Goal: Find specific page/section: Find specific page/section

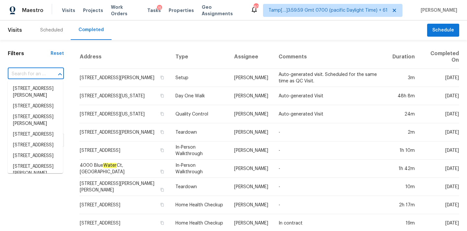
click at [33, 76] on input "text" at bounding box center [27, 74] width 38 height 10
paste input "2928 Tanzanite Ter, Kissimmee, FL 34758"
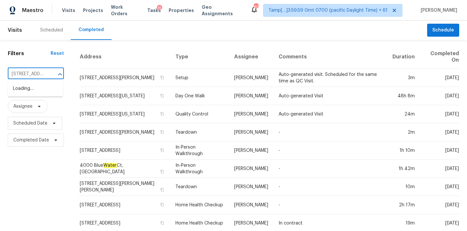
scroll to position [0, 53]
type input "2928 Tanzanite Ter, Kissimmee, FL 34758"
click at [36, 92] on li "2928 Tanzanite Ter, Kissimmee, FL 34758" at bounding box center [35, 88] width 55 height 11
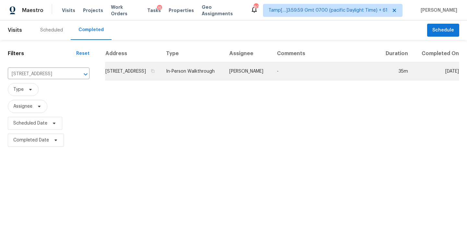
click at [210, 76] on td "In-Person Walkthrough" at bounding box center [192, 71] width 63 height 18
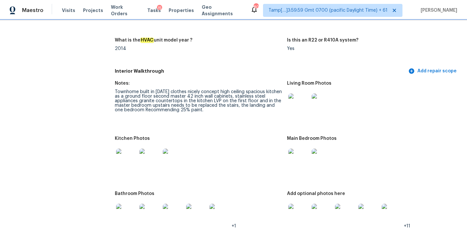
scroll to position [617, 0]
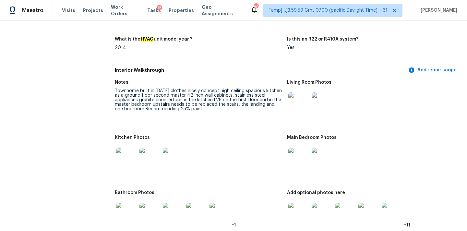
click at [295, 100] on img at bounding box center [298, 102] width 21 height 21
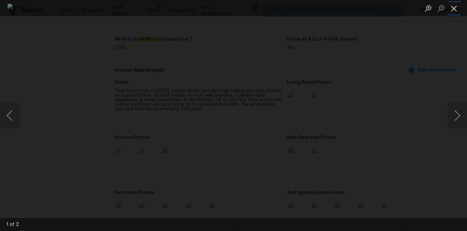
click at [454, 6] on button "Close lightbox" at bounding box center [453, 8] width 13 height 11
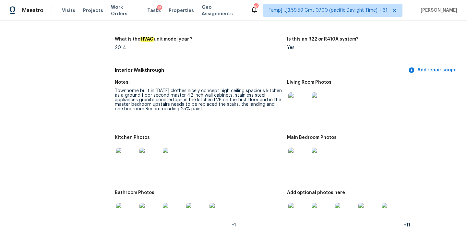
click at [295, 156] on img at bounding box center [298, 157] width 21 height 21
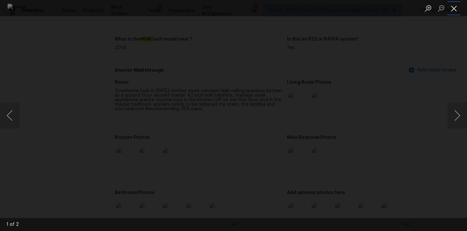
click at [454, 10] on button "Close lightbox" at bounding box center [453, 8] width 13 height 11
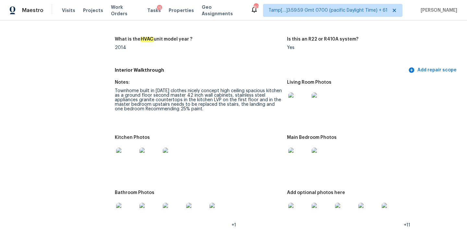
click at [118, 150] on img at bounding box center [126, 157] width 21 height 21
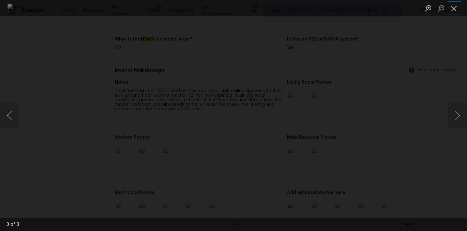
click at [454, 7] on button "Close lightbox" at bounding box center [453, 8] width 13 height 11
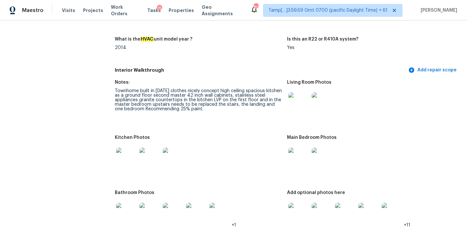
click at [304, 97] on img at bounding box center [298, 102] width 21 height 21
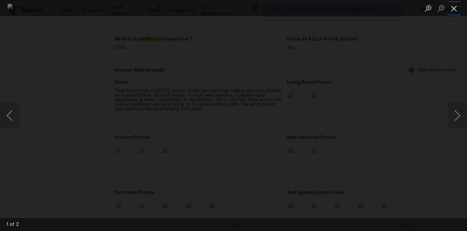
click at [457, 9] on button "Close lightbox" at bounding box center [453, 8] width 13 height 11
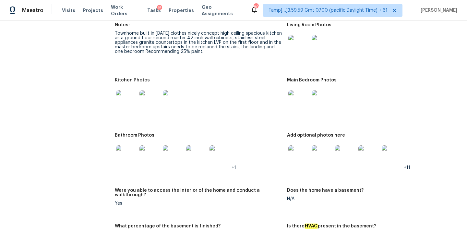
scroll to position [698, 0]
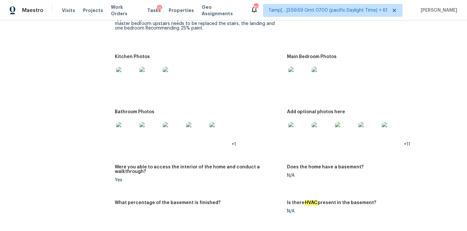
click at [306, 122] on img at bounding box center [298, 132] width 21 height 21
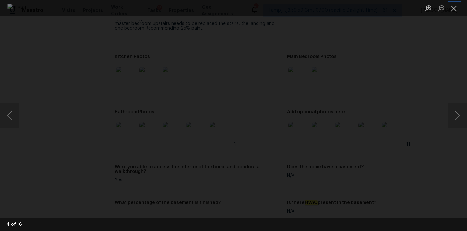
click at [452, 6] on button "Close lightbox" at bounding box center [453, 8] width 13 height 11
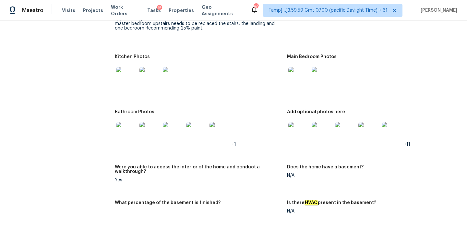
click at [128, 128] on img at bounding box center [126, 132] width 21 height 21
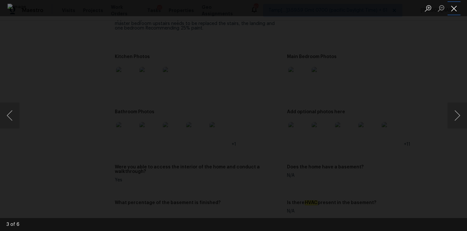
click at [455, 8] on button "Close lightbox" at bounding box center [453, 8] width 13 height 11
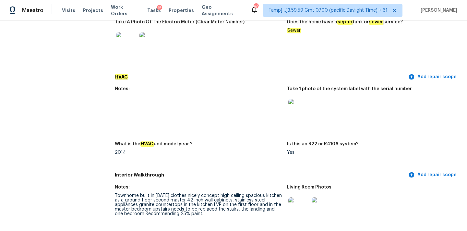
scroll to position [589, 0]
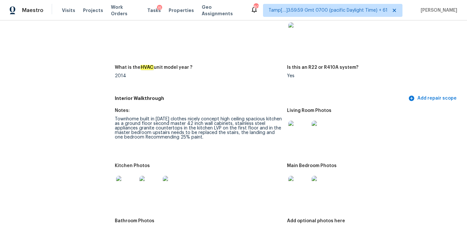
click at [115, 117] on div "Townhome built in 2014 clothes nicely concept high ceiling spacious kitchen as …" at bounding box center [198, 128] width 167 height 23
copy div "Townhome built in 2014 clothes nicely concept high ceiling spacious kitchen"
drag, startPoint x: 115, startPoint y: 114, endPoint x: 278, endPoint y: 115, distance: 163.0
click at [278, 117] on div "Townhome built in 2014 clothes nicely concept high ceiling spacious kitchen as …" at bounding box center [198, 128] width 167 height 23
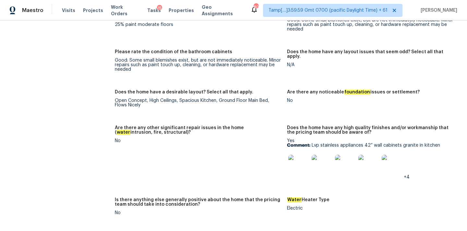
scroll to position [975, 0]
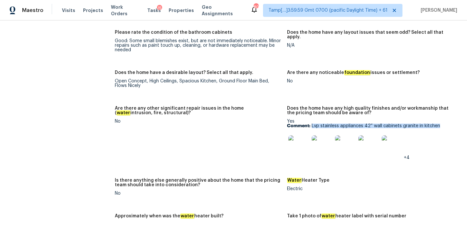
drag, startPoint x: 312, startPoint y: 117, endPoint x: 444, endPoint y: 118, distance: 132.2
click at [444, 123] on p "Comment: Lvp stainless appliances 42” wall cabinets granite in kitchen" at bounding box center [370, 125] width 167 height 5
copy p "Lvp stainless appliances 42” wall cabinets granite in kitchen"
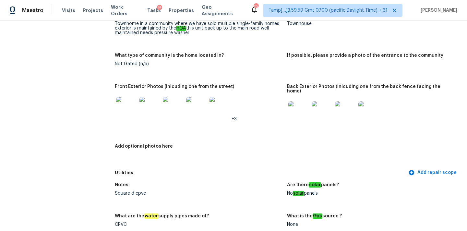
scroll to position [262, 0]
click at [302, 109] on img at bounding box center [298, 111] width 21 height 21
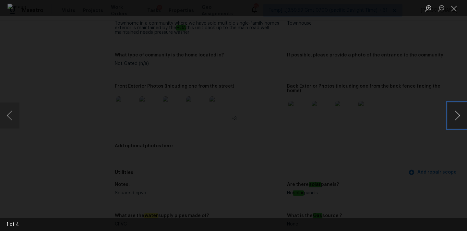
click at [459, 114] on button "Next image" at bounding box center [456, 115] width 19 height 26
click at [456, 7] on button "Close lightbox" at bounding box center [453, 8] width 13 height 11
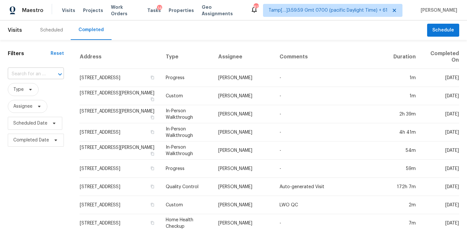
click at [20, 76] on input "text" at bounding box center [27, 74] width 38 height 10
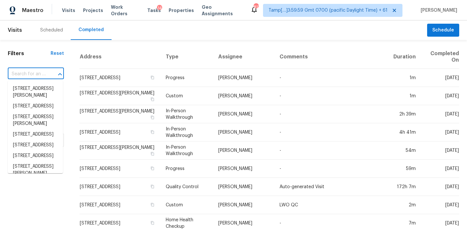
paste input "[STREET_ADDRESS]"
type input "1611 Twin Oak Ln, Middleburg, FL 32068"
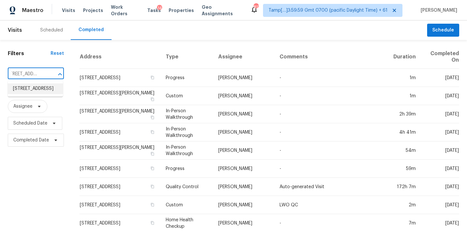
click at [30, 92] on li "1611 Twin Oak Ln, Middleburg, FL 32068" at bounding box center [35, 88] width 55 height 11
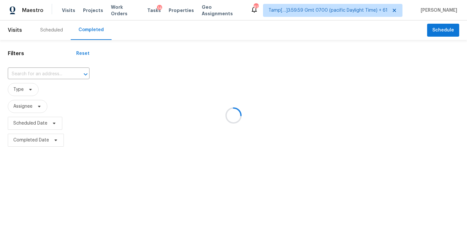
click at [253, 78] on div at bounding box center [233, 115] width 467 height 231
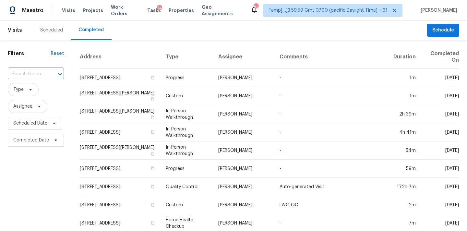
click at [44, 75] on input "text" at bounding box center [27, 74] width 38 height 10
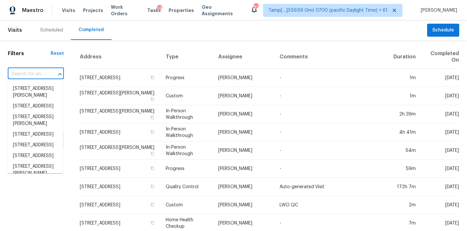
paste input "1611 Twin Oak Ln, Middleburg, FL 32068"
type input "1611 Twin Oak Ln, Middleburg, FL 32068"
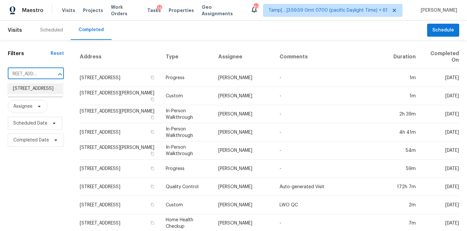
click at [43, 88] on li "1611 Twin Oak Ln, Middleburg, FL 32068" at bounding box center [35, 88] width 55 height 11
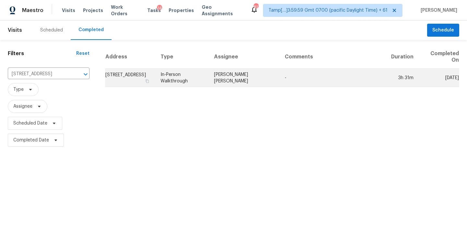
click at [273, 72] on td "[PERSON_NAME] [PERSON_NAME]" at bounding box center [244, 78] width 71 height 18
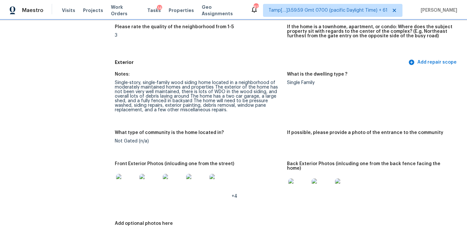
scroll to position [251, 0]
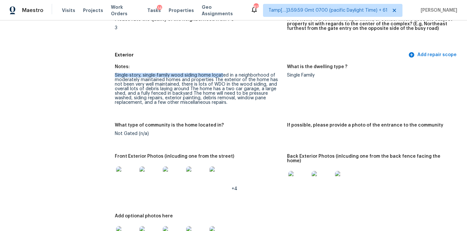
drag, startPoint x: 115, startPoint y: 76, endPoint x: 221, endPoint y: 76, distance: 106.0
click at [221, 76] on div "Single-story, single-family wood siding home located in a neighborhood of moder…" at bounding box center [198, 89] width 167 height 32
click at [115, 90] on div "Single-story, single-family wood siding home located in a neighborhood of moder…" at bounding box center [198, 89] width 167 height 32
drag, startPoint x: 130, startPoint y: 90, endPoint x: 157, endPoint y: 89, distance: 27.2
click at [157, 89] on div "Single-story, single-family wood siding home located in a neighborhood of moder…" at bounding box center [198, 89] width 167 height 32
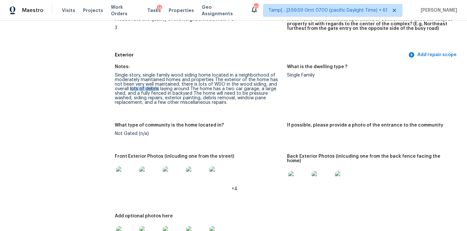
copy div "lots of debris"
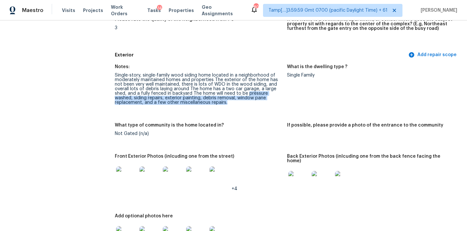
copy div "pressure washed, siding repairs, exterior painting, debris removal, window pane…"
drag, startPoint x: 247, startPoint y: 93, endPoint x: 247, endPoint y: 102, distance: 9.4
click at [247, 102] on div "Single-story, single-family wood siding home located in a neighborhood of moder…" at bounding box center [198, 89] width 167 height 32
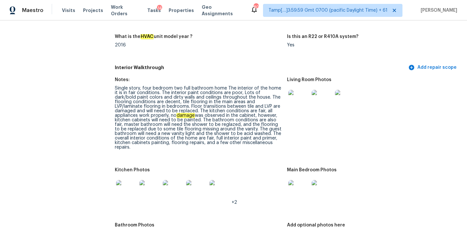
scroll to position [708, 0]
drag, startPoint x: 115, startPoint y: 84, endPoint x: 222, endPoint y: 83, distance: 107.0
click at [222, 86] on div "Single story, four bedroom two full bathroom home The interior of the home it i…" at bounding box center [198, 118] width 167 height 64
drag, startPoint x: 144, startPoint y: 101, endPoint x: 206, endPoint y: 99, distance: 61.9
click at [206, 99] on div "Single story, four bedroom two full bathroom home The interior of the home it i…" at bounding box center [198, 118] width 167 height 64
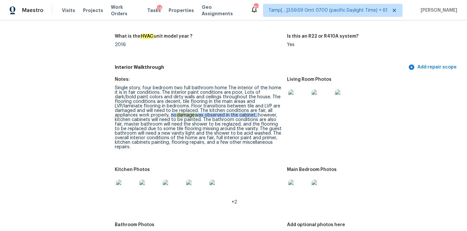
drag, startPoint x: 135, startPoint y: 112, endPoint x: 221, endPoint y: 109, distance: 86.2
click at [221, 109] on div "Single story, four bedroom two full bathroom home The interior of the home it i…" at bounding box center [198, 118] width 167 height 64
copy div "kitchen cabinets"
drag, startPoint x: 243, startPoint y: 111, endPoint x: 282, endPoint y: 111, distance: 39.2
click at [282, 111] on figure "Notes: Single story, four bedroom two full bathroom home The interior of the ho…" at bounding box center [201, 118] width 172 height 82
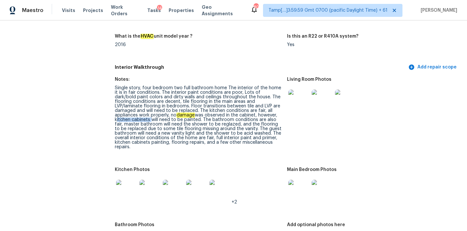
click at [177, 121] on div "Single story, four bedroom two full bathroom home The interior of the home it i…" at bounding box center [198, 118] width 167 height 64
copy div "shower"
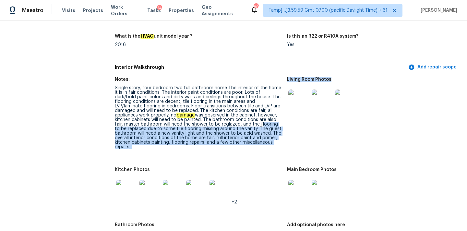
drag, startPoint x: 234, startPoint y: 120, endPoint x: 287, endPoint y: 120, distance: 52.8
click at [142, 125] on div "Single story, four bedroom two full bathroom home The interior of the home it i…" at bounding box center [198, 118] width 167 height 64
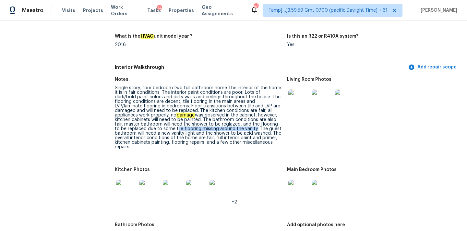
drag, startPoint x: 142, startPoint y: 124, endPoint x: 222, endPoint y: 123, distance: 79.7
click at [222, 123] on div "Single story, four bedroom two full bathroom home The interior of the home it i…" at bounding box center [198, 118] width 167 height 64
copy div "tile flooring missing around the vanity"
copy div "new vanity light and the shower to be acid washed"
drag, startPoint x: 131, startPoint y: 128, endPoint x: 238, endPoint y: 130, distance: 107.3
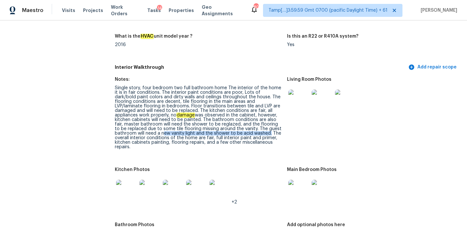
click at [238, 130] on div "Single story, four bedroom two full bathroom home The interior of the home it i…" at bounding box center [198, 118] width 167 height 64
click at [298, 95] on img at bounding box center [298, 99] width 21 height 21
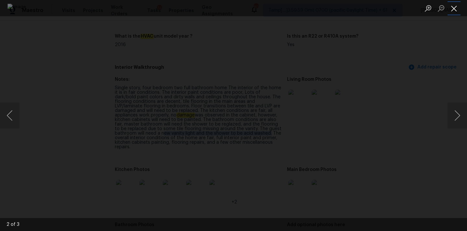
click at [454, 6] on button "Close lightbox" at bounding box center [453, 8] width 13 height 11
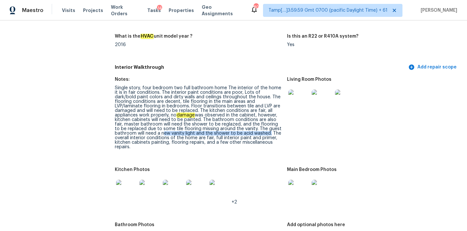
click at [296, 180] on img at bounding box center [298, 190] width 21 height 21
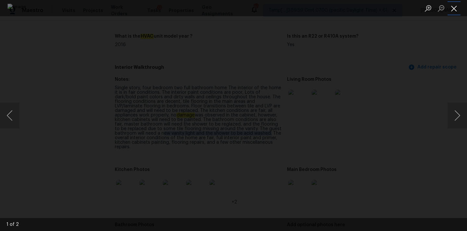
click at [453, 12] on button "Close lightbox" at bounding box center [453, 8] width 13 height 11
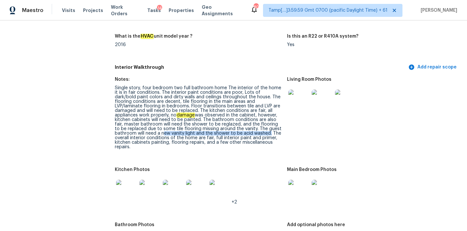
click at [124, 180] on img at bounding box center [126, 190] width 21 height 21
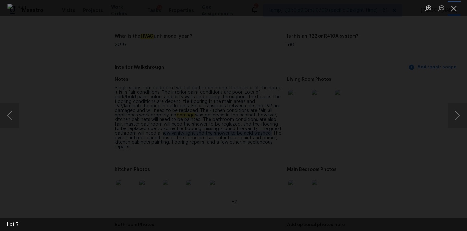
click at [454, 7] on button "Close lightbox" at bounding box center [453, 8] width 13 height 11
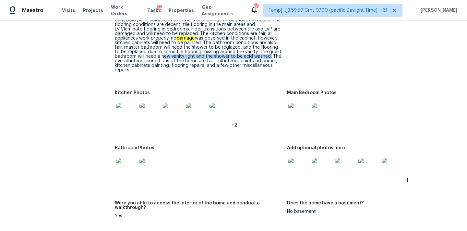
scroll to position [836, 0]
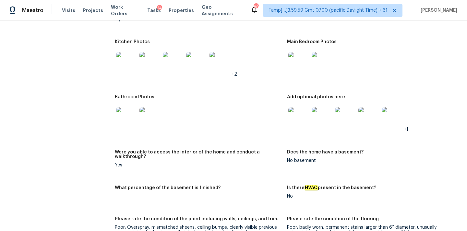
click at [129, 109] on img at bounding box center [126, 117] width 21 height 21
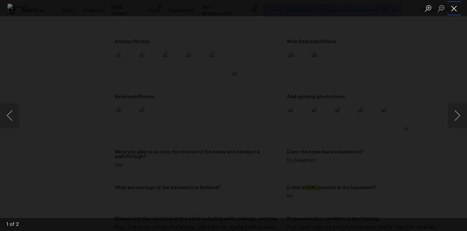
click at [455, 10] on button "Close lightbox" at bounding box center [453, 8] width 13 height 11
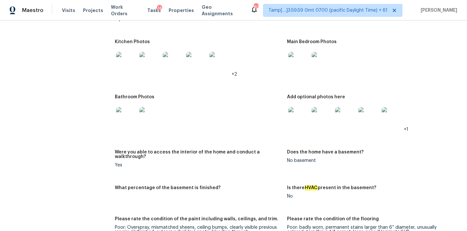
click at [298, 109] on img at bounding box center [298, 117] width 21 height 21
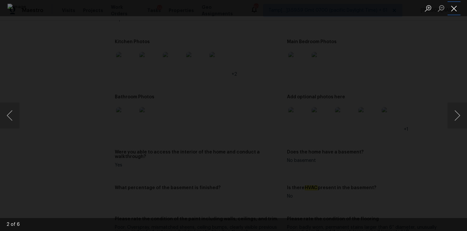
click at [454, 7] on button "Close lightbox" at bounding box center [453, 8] width 13 height 11
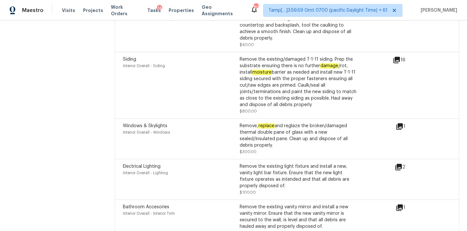
scroll to position [1777, 0]
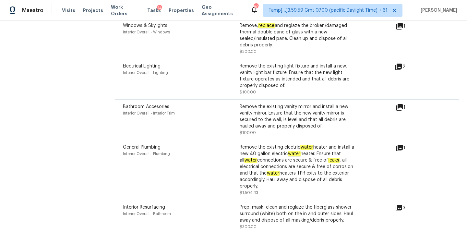
click at [399, 205] on icon at bounding box center [398, 208] width 6 height 6
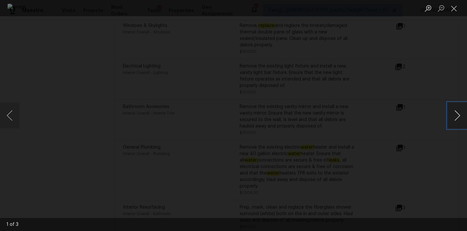
click at [455, 120] on button "Next image" at bounding box center [456, 115] width 19 height 26
click at [453, 11] on button "Close lightbox" at bounding box center [453, 8] width 13 height 11
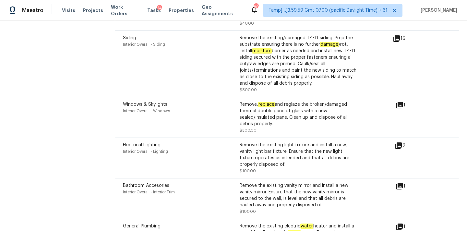
scroll to position [1697, 0]
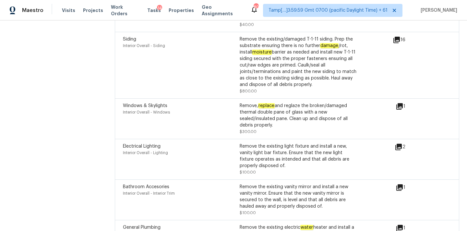
click at [399, 102] on icon at bounding box center [399, 106] width 8 height 8
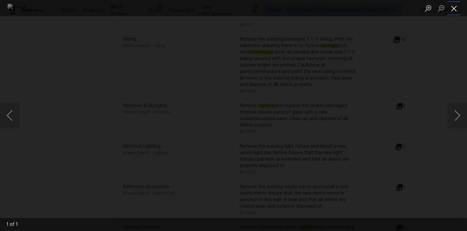
click at [452, 10] on button "Close lightbox" at bounding box center [453, 8] width 13 height 11
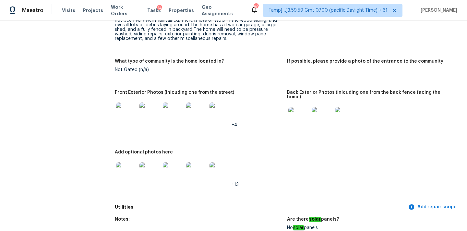
scroll to position [268, 0]
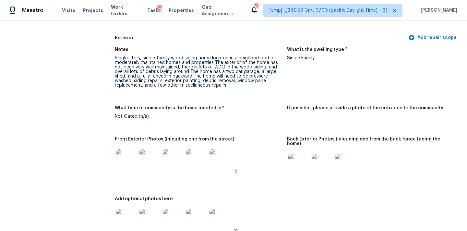
click at [303, 162] on img at bounding box center [298, 164] width 21 height 21
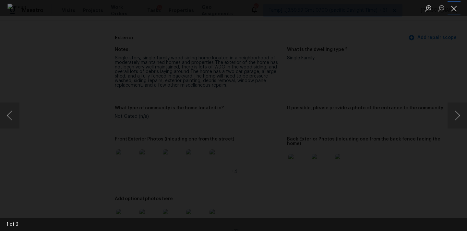
click at [454, 8] on button "Close lightbox" at bounding box center [453, 8] width 13 height 11
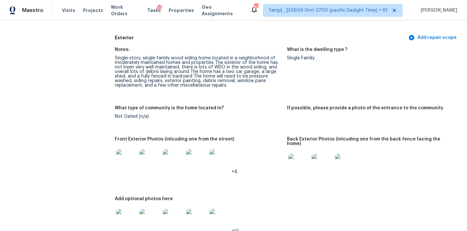
click at [134, 153] on img at bounding box center [126, 159] width 21 height 21
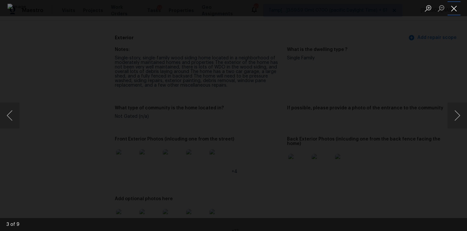
click at [457, 9] on button "Close lightbox" at bounding box center [453, 8] width 13 height 11
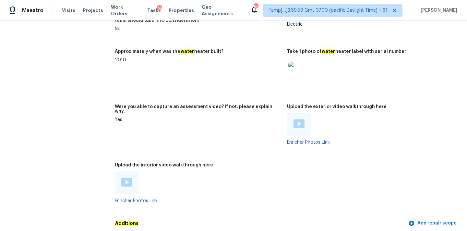
scroll to position [1252, 0]
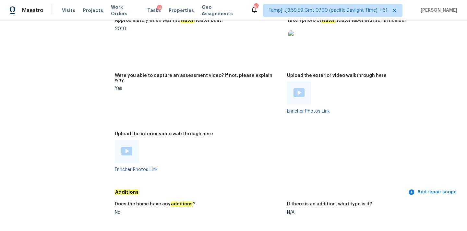
click at [126, 146] on img at bounding box center [126, 150] width 11 height 9
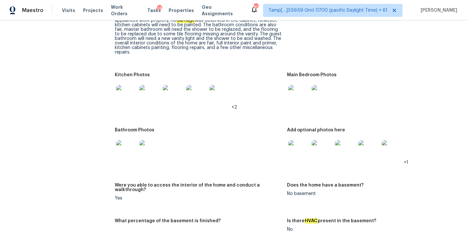
scroll to position [779, 0]
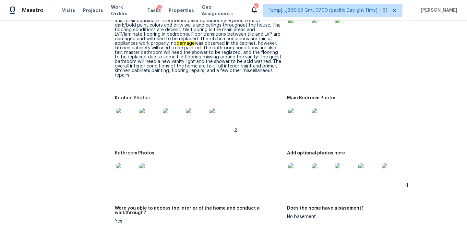
click at [134, 163] on img at bounding box center [126, 173] width 21 height 21
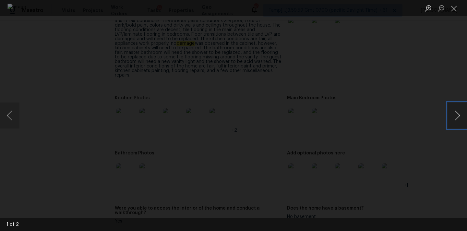
click at [459, 111] on button "Next image" at bounding box center [456, 115] width 19 height 26
click at [453, 12] on button "Close lightbox" at bounding box center [453, 8] width 13 height 11
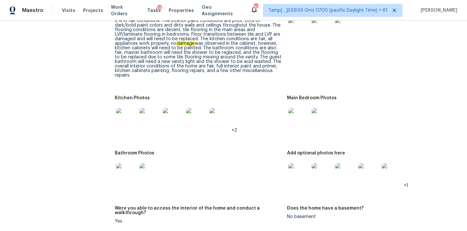
click at [306, 163] on img at bounding box center [298, 173] width 21 height 21
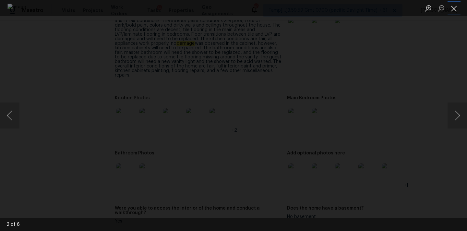
click at [452, 7] on button "Close lightbox" at bounding box center [453, 8] width 13 height 11
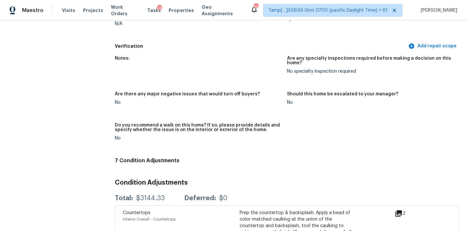
scroll to position [1472, 0]
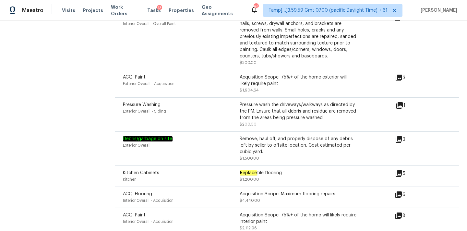
scroll to position [539, 0]
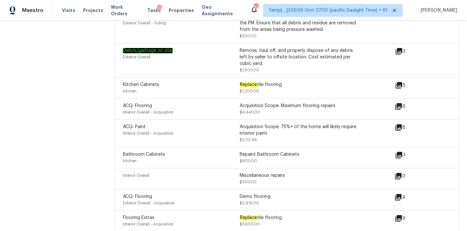
click at [399, 81] on icon at bounding box center [399, 85] width 8 height 8
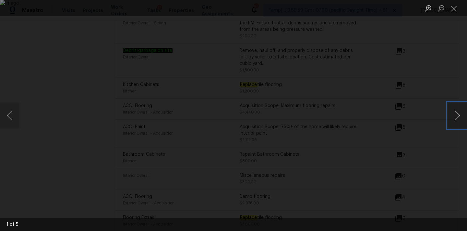
click at [458, 118] on button "Next image" at bounding box center [456, 115] width 19 height 26
click at [459, 117] on button "Next image" at bounding box center [456, 115] width 19 height 26
click at [454, 9] on button "Close lightbox" at bounding box center [453, 8] width 13 height 11
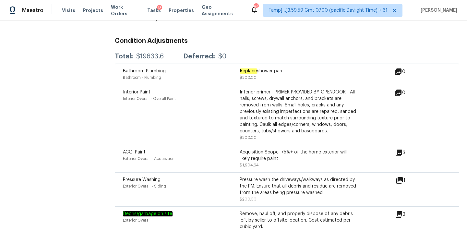
scroll to position [357, 0]
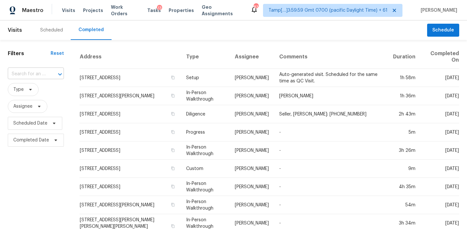
click at [26, 76] on input "text" at bounding box center [27, 74] width 38 height 10
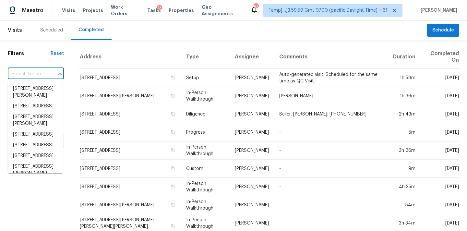
paste input "9407 NW 70th Pl Tamarac FL 33321"
type input "9407 NW 70th Pl Tamarac FL 33321"
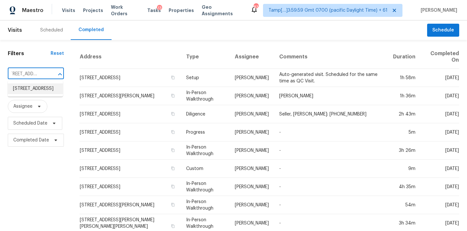
click at [29, 92] on li "9407 NW 70th Pl, Tamarac, FL 33321" at bounding box center [35, 88] width 55 height 11
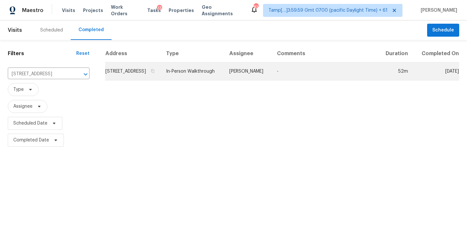
click at [224, 78] on td "In-Person Walkthrough" at bounding box center [192, 71] width 63 height 18
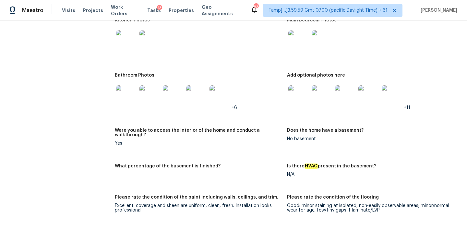
scroll to position [1300, 0]
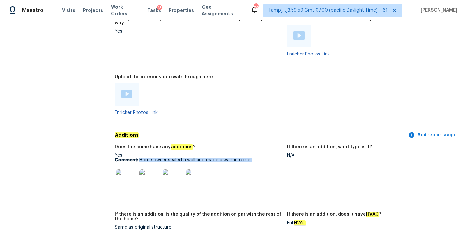
copy p "Home owner sealed a wall and made a walk in closet"
drag, startPoint x: 140, startPoint y: 151, endPoint x: 257, endPoint y: 151, distance: 117.6
click at [257, 158] on p "Comment: Home owner sealed a wall and made a walk in closet" at bounding box center [198, 160] width 167 height 5
click at [121, 174] on img at bounding box center [126, 179] width 21 height 21
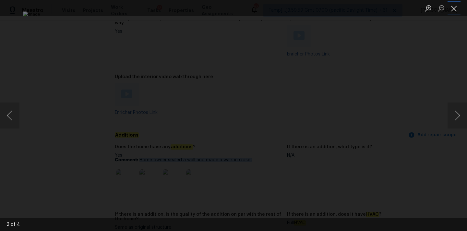
click at [454, 10] on button "Close lightbox" at bounding box center [453, 8] width 13 height 11
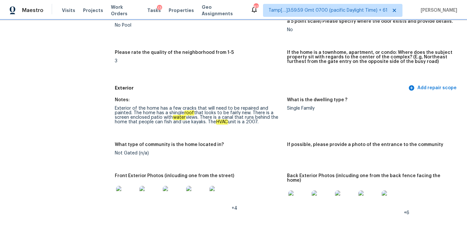
scroll to position [179, 0]
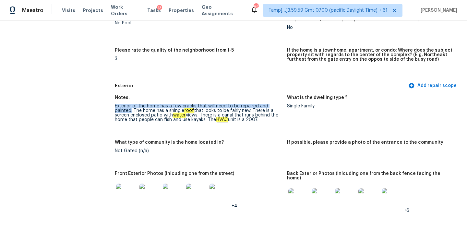
drag, startPoint x: 114, startPoint y: 106, endPoint x: 132, endPoint y: 110, distance: 18.2
click at [132, 110] on div "Exterior of the home has a few cracks that will need to be repaired and painted…" at bounding box center [198, 113] width 167 height 18
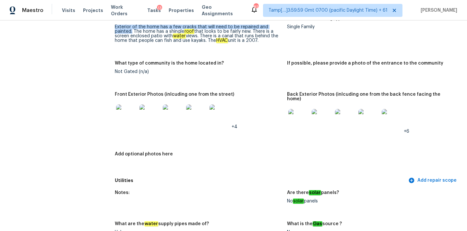
scroll to position [263, 0]
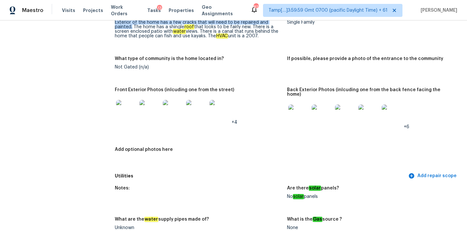
click at [383, 109] on img at bounding box center [391, 114] width 21 height 21
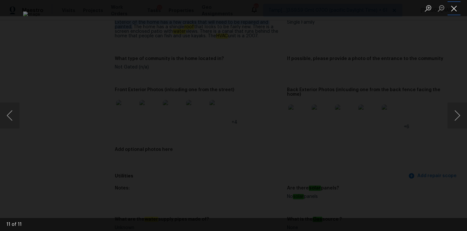
click at [451, 10] on button "Close lightbox" at bounding box center [453, 8] width 13 height 11
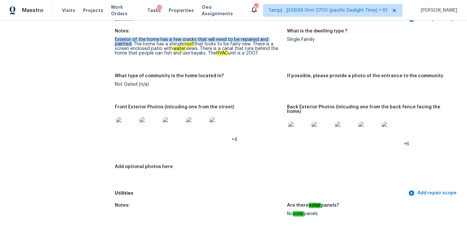
scroll to position [233, 0]
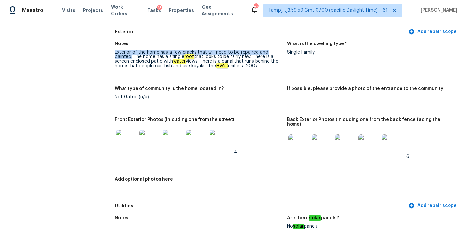
copy div "Exterior of the home has a few cracks that will need to be repaired and painted."
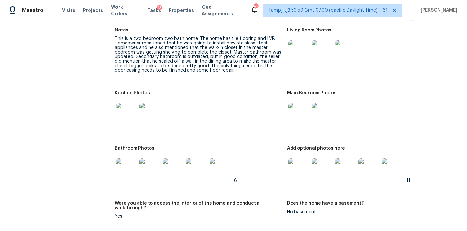
scroll to position [684, 0]
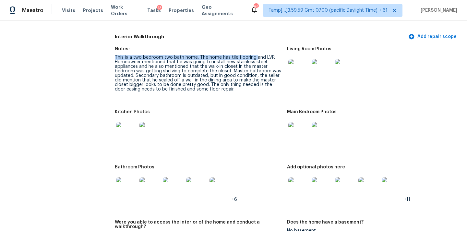
drag, startPoint x: 114, startPoint y: 53, endPoint x: 254, endPoint y: 53, distance: 140.0
click at [254, 55] on div "This is a two bedroom two bath home. The home has tile flooring and LVP. Homeow…" at bounding box center [198, 73] width 167 height 36
click at [118, 85] on div "This is a two bedroom two bath home. The home has tile flooring and LVP. Homeow…" at bounding box center [198, 73] width 167 height 36
copy div "casing"
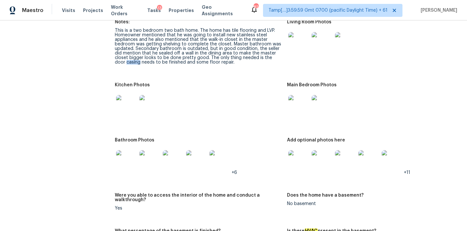
scroll to position [689, 0]
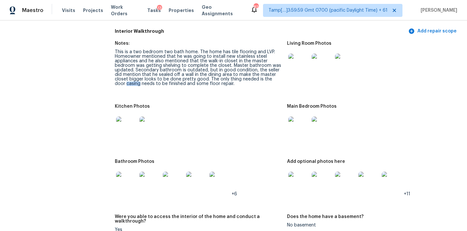
click at [295, 58] on img at bounding box center [298, 63] width 21 height 21
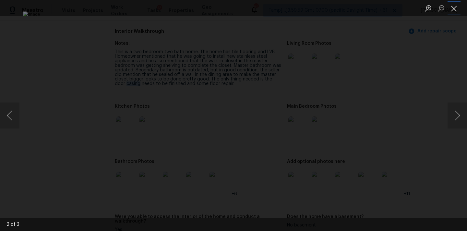
click at [455, 9] on button "Close lightbox" at bounding box center [453, 8] width 13 height 11
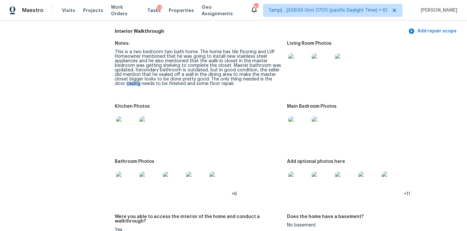
click at [294, 123] on img at bounding box center [298, 126] width 21 height 21
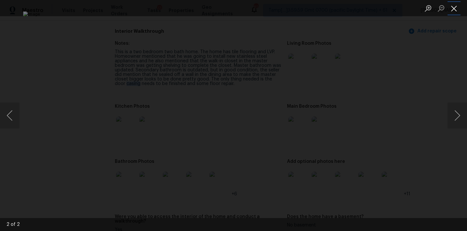
click at [449, 9] on button "Close lightbox" at bounding box center [453, 8] width 13 height 11
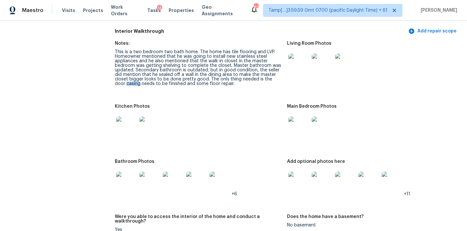
click at [128, 125] on img at bounding box center [126, 126] width 21 height 21
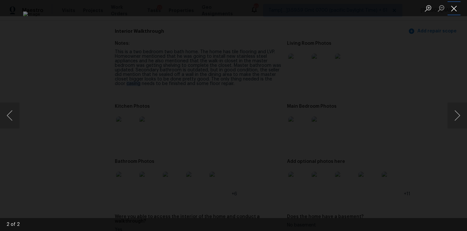
click at [454, 6] on button "Close lightbox" at bounding box center [453, 8] width 13 height 11
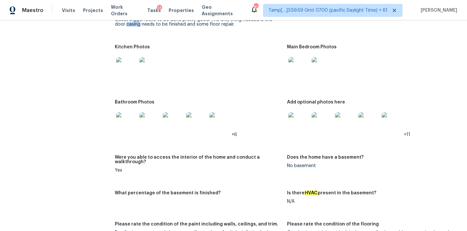
scroll to position [749, 0]
click at [126, 121] on img at bounding box center [126, 121] width 21 height 21
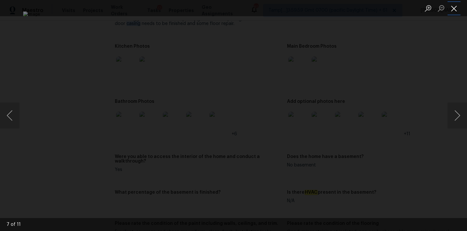
click at [457, 9] on button "Close lightbox" at bounding box center [453, 8] width 13 height 11
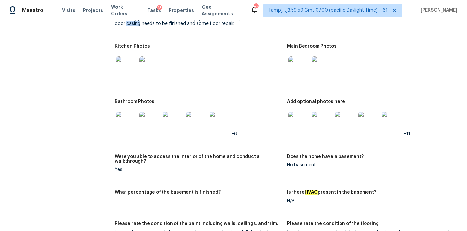
click at [292, 123] on img at bounding box center [298, 121] width 21 height 21
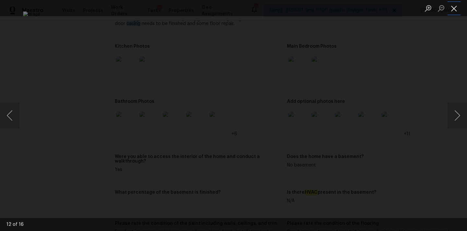
click at [456, 7] on button "Close lightbox" at bounding box center [453, 8] width 13 height 11
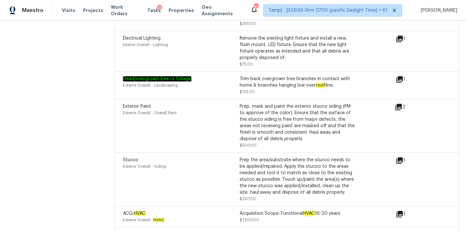
scroll to position [1764, 0]
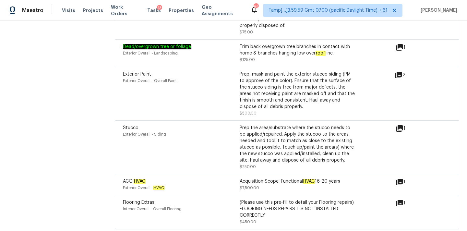
click at [400, 200] on icon at bounding box center [399, 203] width 6 height 6
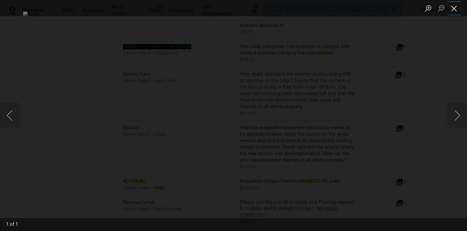
click at [455, 9] on button "Close lightbox" at bounding box center [453, 8] width 13 height 11
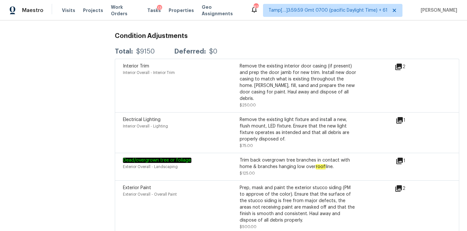
scroll to position [1639, 0]
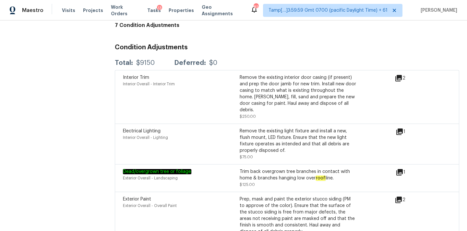
click at [398, 75] on icon at bounding box center [398, 78] width 6 height 6
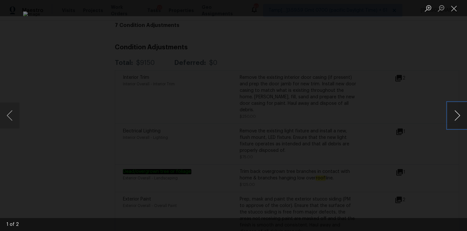
click at [457, 118] on button "Next image" at bounding box center [456, 115] width 19 height 26
click at [454, 116] on button "Next image" at bounding box center [456, 115] width 19 height 26
click at [452, 3] on button "Close lightbox" at bounding box center [453, 8] width 13 height 11
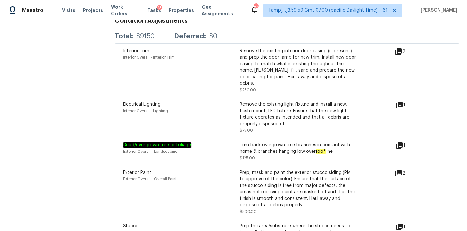
scroll to position [1598, 0]
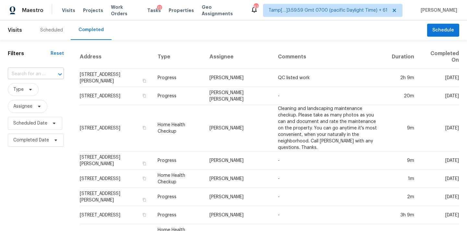
click at [39, 75] on input "text" at bounding box center [27, 74] width 38 height 10
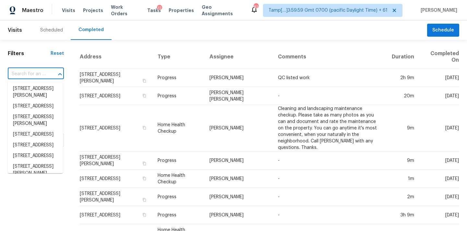
paste input "[STREET_ADDRESS][US_STATE][PERSON_NAME]"
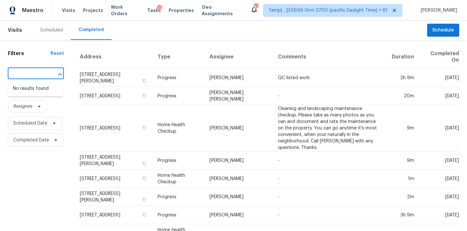
type input "[STREET_ADDRESS][US_STATE][PERSON_NAME]"
click at [26, 74] on input "text" at bounding box center [27, 74] width 38 height 10
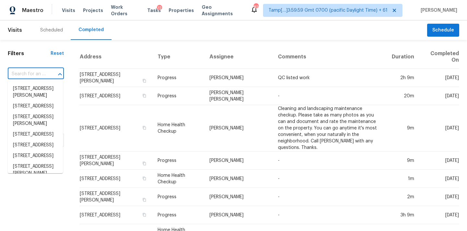
paste input "[STREET_ADDRESS][US_STATE][PERSON_NAME]"
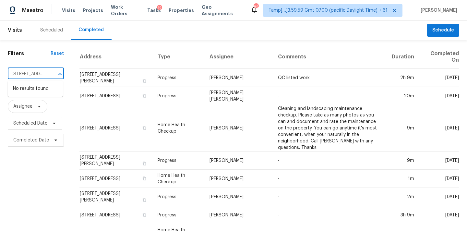
scroll to position [0, 84]
type input "[STREET_ADDRESS][US_STATE]"
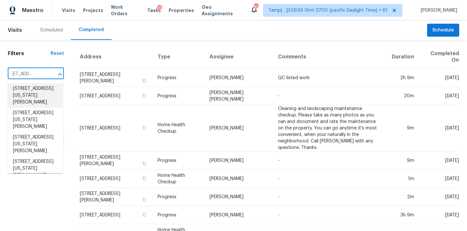
scroll to position [255, 0]
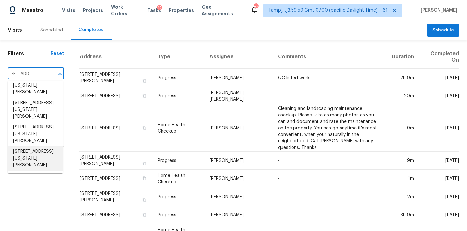
click at [24, 157] on li "[STREET_ADDRESS][US_STATE][PERSON_NAME]" at bounding box center [35, 158] width 55 height 24
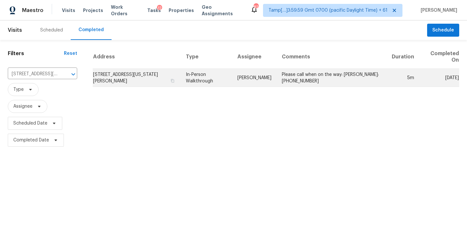
click at [275, 71] on td "[PERSON_NAME]" at bounding box center [254, 78] width 44 height 18
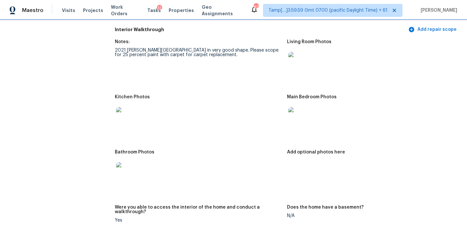
scroll to position [650, 0]
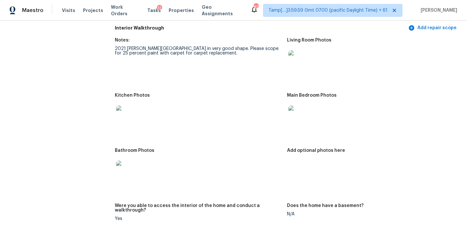
click at [296, 61] on img at bounding box center [298, 60] width 21 height 21
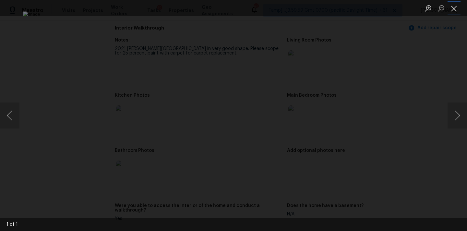
click at [454, 9] on button "Close lightbox" at bounding box center [453, 8] width 13 height 11
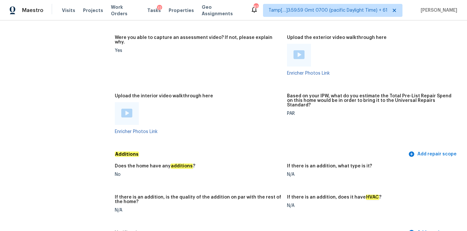
scroll to position [1121, 0]
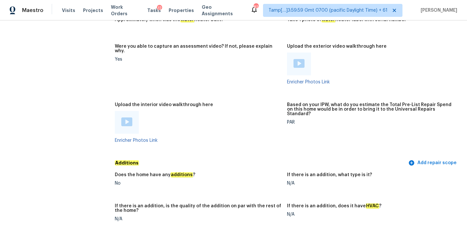
click at [124, 117] on img at bounding box center [126, 121] width 11 height 9
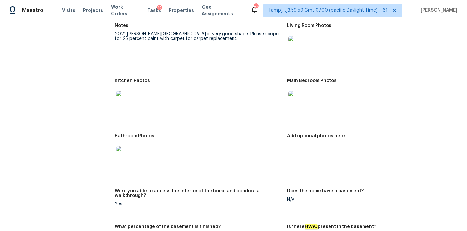
scroll to position [649, 0]
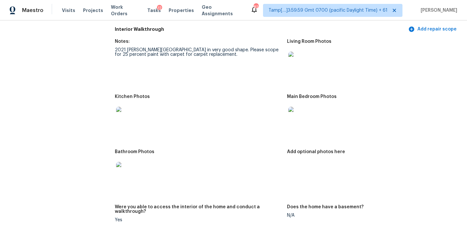
click at [301, 111] on img at bounding box center [298, 117] width 21 height 21
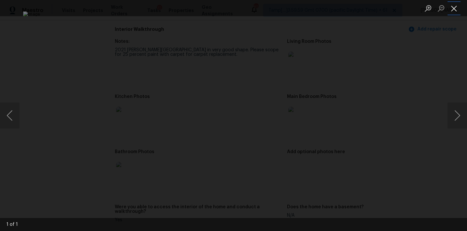
click at [453, 9] on button "Close lightbox" at bounding box center [453, 8] width 13 height 11
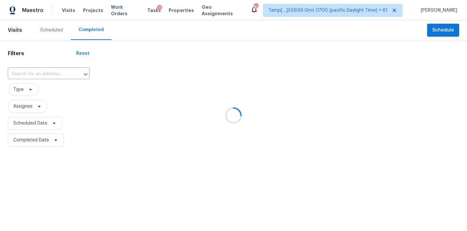
click at [35, 73] on div at bounding box center [233, 115] width 467 height 231
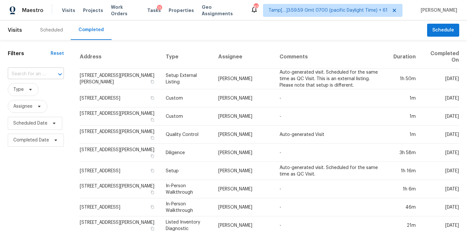
click at [35, 73] on input "text" at bounding box center [27, 74] width 38 height 10
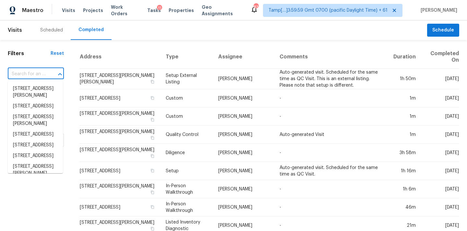
type input "[STREET_ADDRESS][PERSON_NAME]"
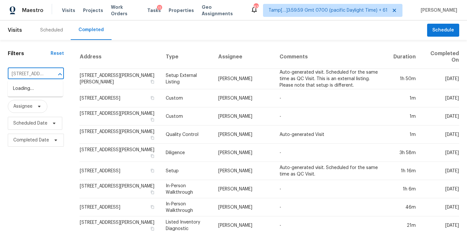
scroll to position [0, 46]
click at [36, 89] on li "[STREET_ADDRESS][PERSON_NAME]" at bounding box center [35, 92] width 55 height 18
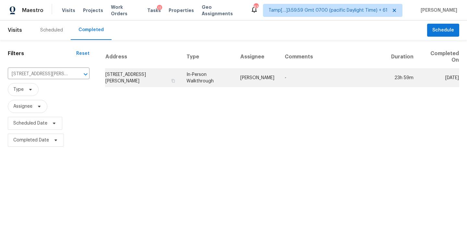
click at [238, 83] on td "[PERSON_NAME]" at bounding box center [257, 78] width 44 height 18
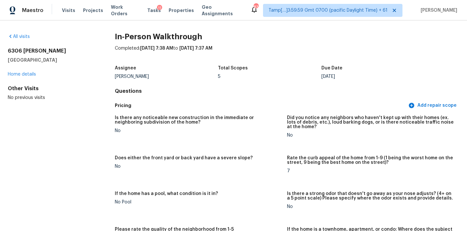
click at [277, 66] on div "Total Scopes" at bounding box center [269, 70] width 103 height 8
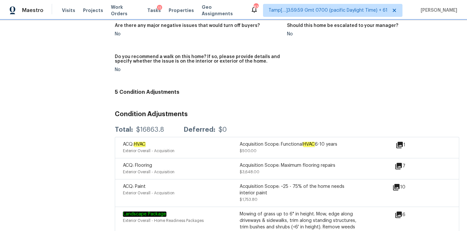
scroll to position [1582, 0]
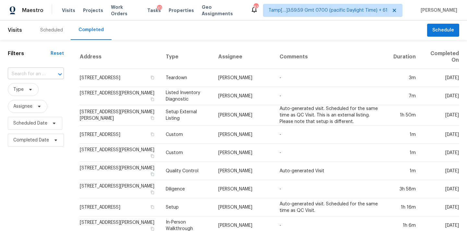
click at [22, 75] on input "text" at bounding box center [27, 74] width 38 height 10
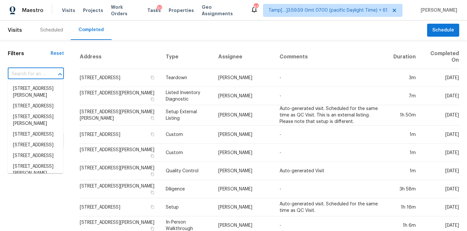
paste input "[STREET_ADDRESS]"
type input "10104 Shadow Way Dallas TX 75243"
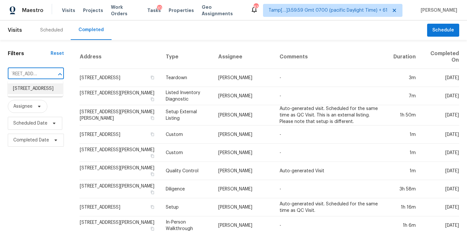
click at [27, 90] on li "10104 Shadow Way, Dallas, TX 75243" at bounding box center [35, 88] width 55 height 11
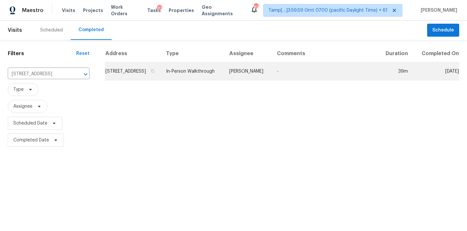
click at [249, 80] on td "RonDerrick Jackson" at bounding box center [248, 71] width 48 height 18
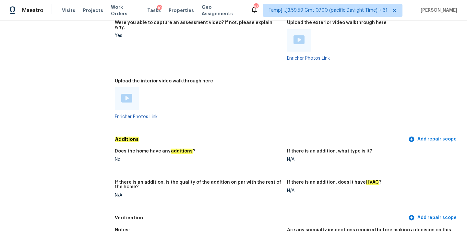
scroll to position [962, 0]
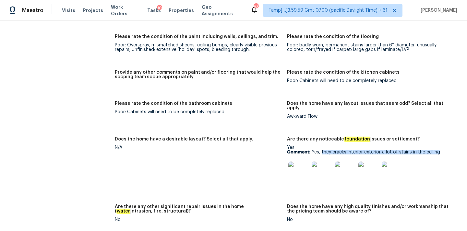
drag, startPoint x: 321, startPoint y: 139, endPoint x: 438, endPoint y: 138, distance: 117.0
click at [438, 150] on p "Comment: Yes, they cracks interior exterior a lot of stains in the ceiling" at bounding box center [370, 152] width 167 height 5
copy p "they cracks interior exterior a lot of stains in the ceiling"
click at [303, 161] on img at bounding box center [298, 171] width 21 height 21
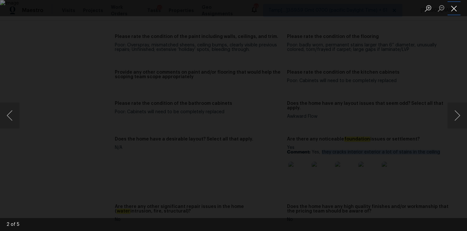
click at [450, 9] on button "Close lightbox" at bounding box center [453, 8] width 13 height 11
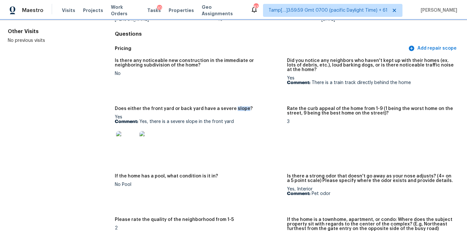
scroll to position [58, 0]
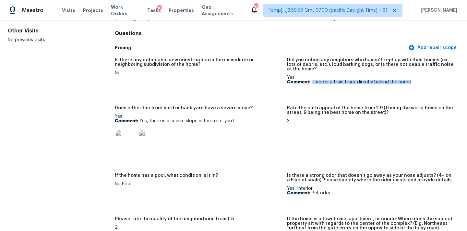
drag, startPoint x: 311, startPoint y: 81, endPoint x: 410, endPoint y: 84, distance: 98.6
click at [410, 84] on p "Comment: There is a train track directly behind the home" at bounding box center [370, 82] width 167 height 5
copy p "There is a train track directly behind the home"
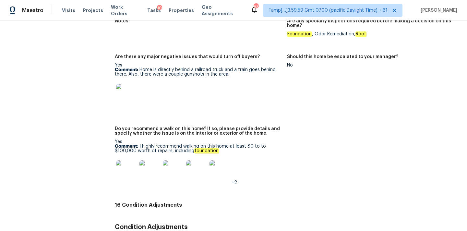
scroll to position [1423, 0]
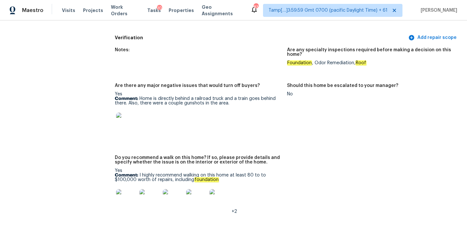
click at [127, 112] on img at bounding box center [126, 122] width 21 height 21
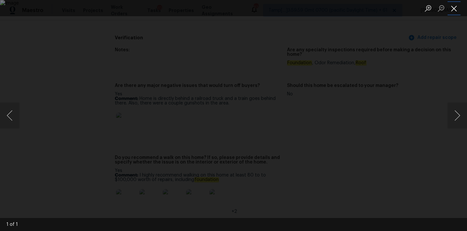
click at [451, 9] on button "Close lightbox" at bounding box center [453, 8] width 13 height 11
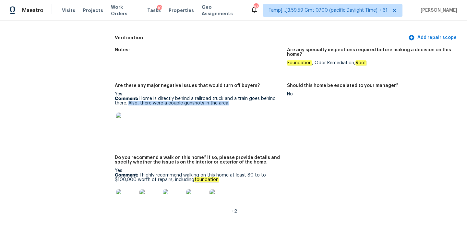
copy p "Also, there were a couple gunshots in the area."
drag, startPoint x: 129, startPoint y: 89, endPoint x: 254, endPoint y: 89, distance: 125.4
click at [254, 96] on p "Comment: Home is directly behind a railroad truck and a train goes behind there…" at bounding box center [198, 100] width 167 height 9
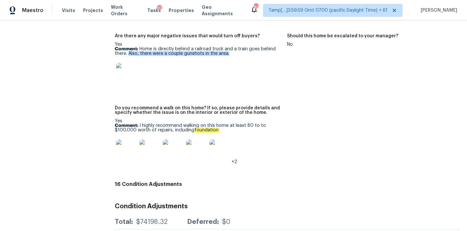
scroll to position [1481, 0]
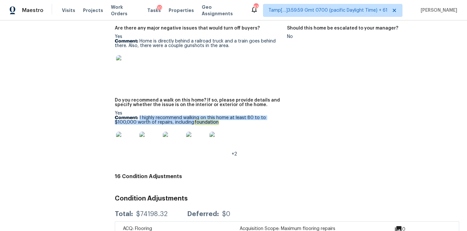
drag, startPoint x: 139, startPoint y: 105, endPoint x: 221, endPoint y: 108, distance: 82.1
click at [221, 115] on p "Comment: I highly recommend walking on this home at least 80 to to $100,000 wor…" at bounding box center [198, 119] width 167 height 9
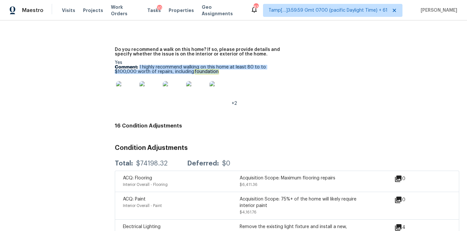
scroll to position [1532, 0]
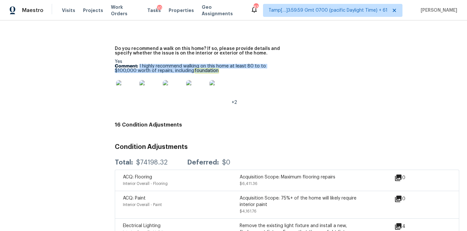
click at [135, 83] on img at bounding box center [126, 90] width 21 height 21
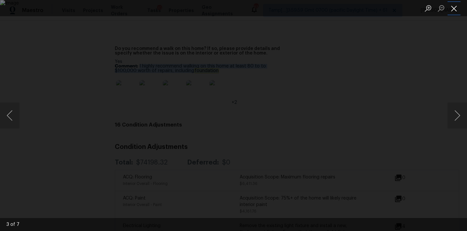
click at [456, 8] on button "Close lightbox" at bounding box center [453, 8] width 13 height 11
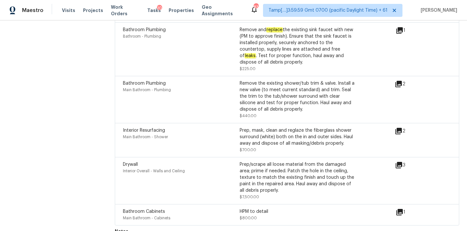
scroll to position [526, 0]
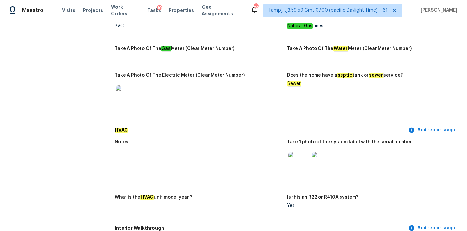
click at [299, 157] on img at bounding box center [298, 162] width 21 height 21
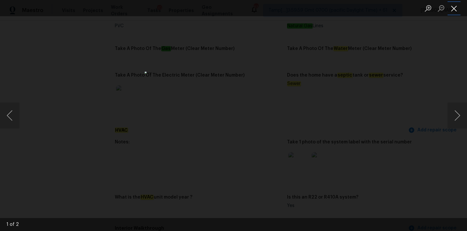
click at [453, 6] on button "Close lightbox" at bounding box center [453, 8] width 13 height 11
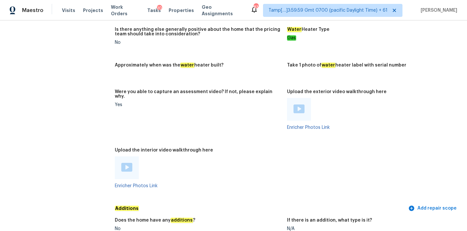
scroll to position [1131, 0]
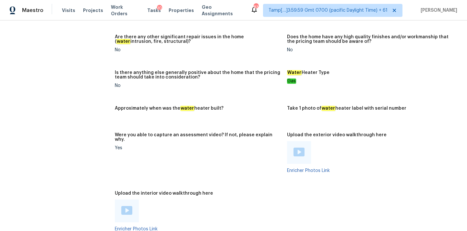
click at [296, 147] on img at bounding box center [298, 151] width 11 height 9
click at [129, 206] on img at bounding box center [126, 210] width 11 height 9
click at [298, 147] on img at bounding box center [298, 151] width 11 height 9
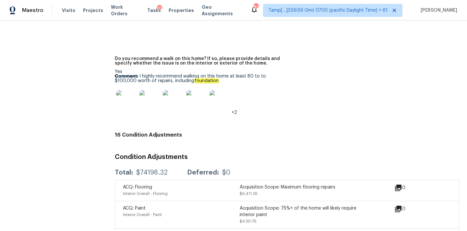
scroll to position [1509, 0]
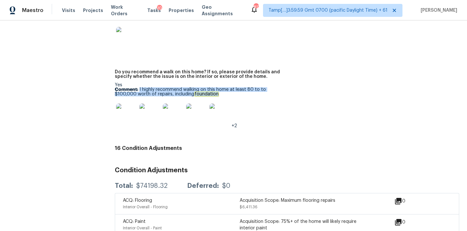
drag, startPoint x: 139, startPoint y: 76, endPoint x: 221, endPoint y: 82, distance: 82.2
click at [221, 87] on p "Comment: I highly recommend walking on this home at least 80 to to $100,000 wor…" at bounding box center [198, 91] width 167 height 9
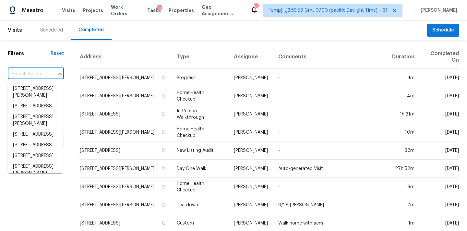
click at [23, 79] on input "text" at bounding box center [27, 74] width 38 height 10
paste input "[STREET_ADDRESS][PERSON_NAME]"
type input "[STREET_ADDRESS][PERSON_NAME]"
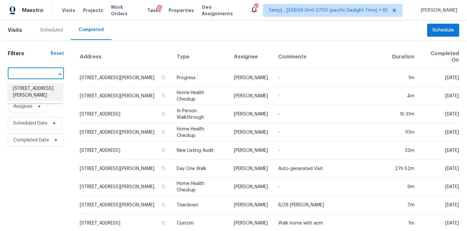
click at [28, 89] on li "[STREET_ADDRESS][PERSON_NAME]" at bounding box center [35, 92] width 55 height 18
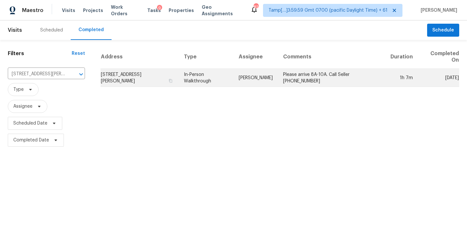
click at [278, 75] on td "Please arrive 8A-10A. Call Seller [PHONE_NUMBER]" at bounding box center [332, 78] width 108 height 18
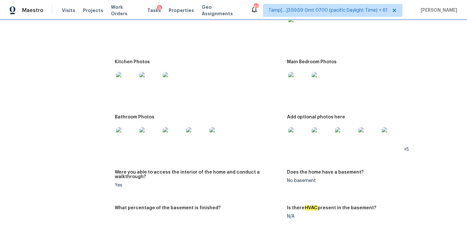
scroll to position [741, 0]
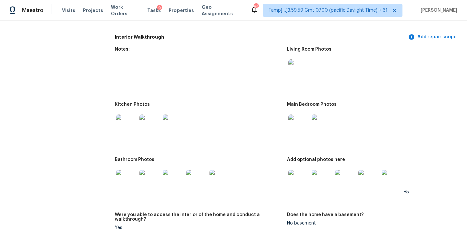
click at [299, 62] on img at bounding box center [298, 69] width 21 height 21
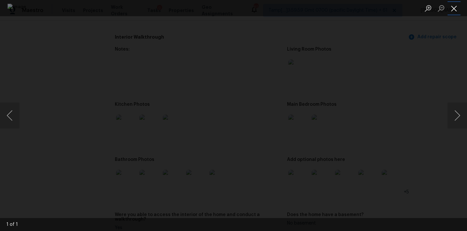
click at [452, 11] on button "Close lightbox" at bounding box center [453, 8] width 13 height 11
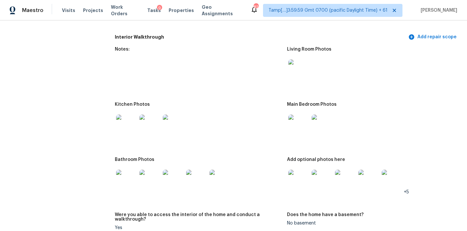
click at [300, 121] on img at bounding box center [298, 124] width 21 height 21
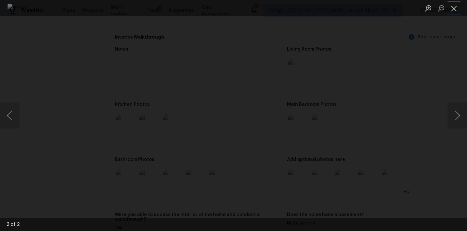
click at [453, 7] on button "Close lightbox" at bounding box center [453, 8] width 13 height 11
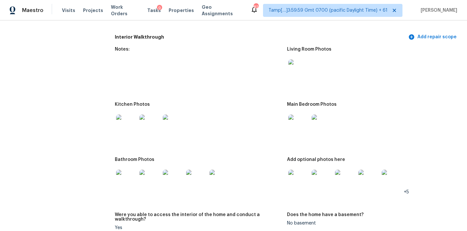
click at [129, 118] on img at bounding box center [126, 124] width 21 height 21
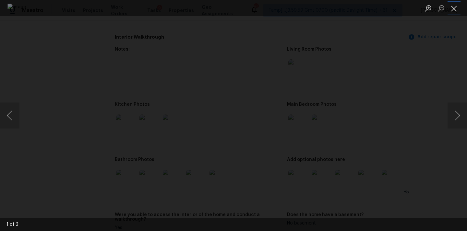
click at [452, 7] on button "Close lightbox" at bounding box center [453, 8] width 13 height 11
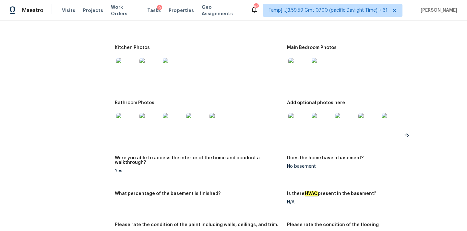
scroll to position [813, 0]
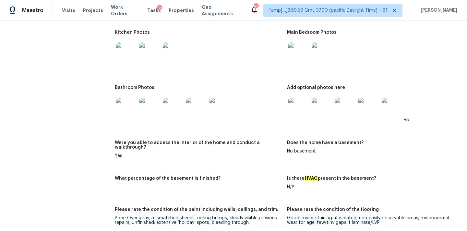
click at [127, 103] on img at bounding box center [126, 108] width 21 height 21
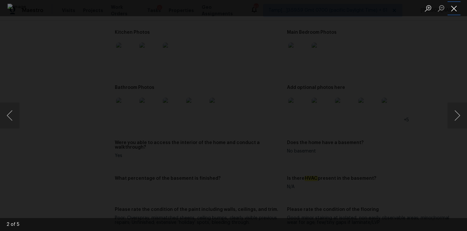
click at [456, 5] on button "Close lightbox" at bounding box center [453, 8] width 13 height 11
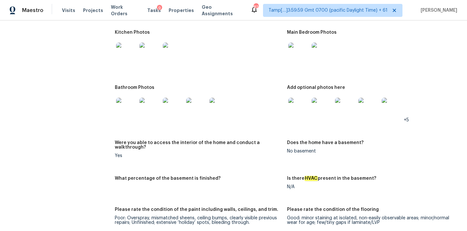
click at [297, 102] on img at bounding box center [298, 108] width 21 height 21
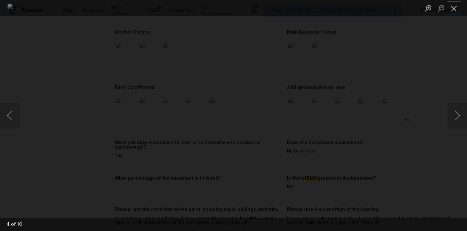
click at [452, 5] on button "Close lightbox" at bounding box center [453, 8] width 13 height 11
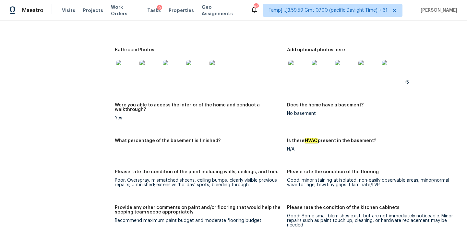
scroll to position [853, 0]
